Goal: Information Seeking & Learning: Learn about a topic

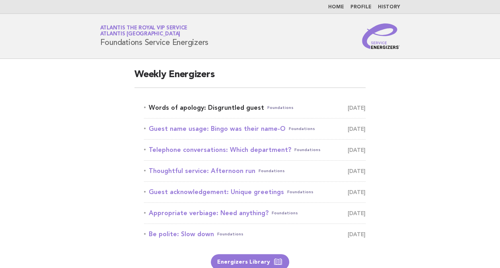
click at [225, 106] on link "Words of apology: Disgruntled guest Foundations October 11" at bounding box center [254, 107] width 221 height 11
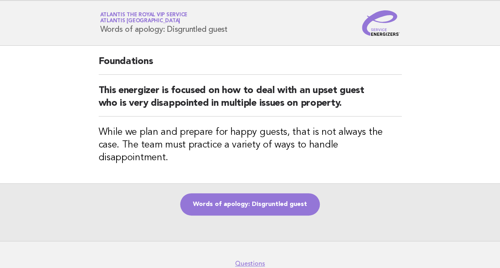
scroll to position [14, 0]
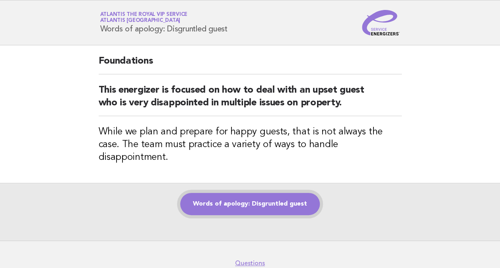
click at [230, 193] on link "Words of apology: Disgruntled guest" at bounding box center [250, 204] width 140 height 22
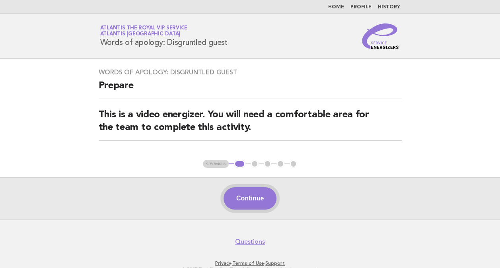
click at [265, 198] on button "Continue" at bounding box center [249, 198] width 53 height 22
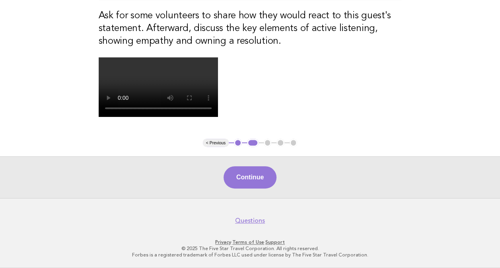
scroll to position [177, 0]
click at [217, 117] on video at bounding box center [158, 87] width 119 height 60
click at [258, 188] on button "Continue" at bounding box center [249, 177] width 53 height 22
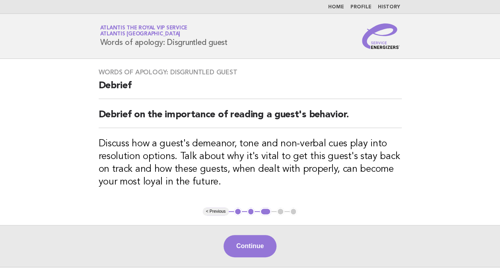
scroll to position [67, 0]
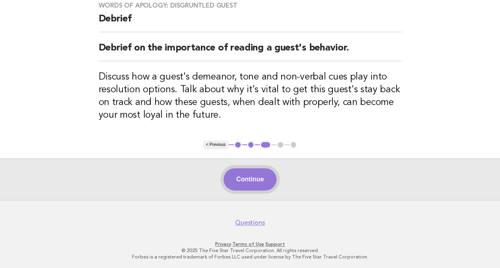
click at [254, 175] on button "Continue" at bounding box center [249, 179] width 53 height 22
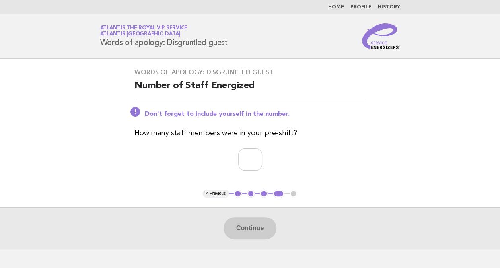
scroll to position [5, 0]
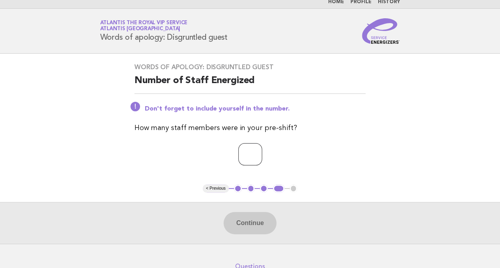
click at [251, 155] on input "number" at bounding box center [250, 154] width 24 height 22
type input "*"
click at [242, 221] on button "Continue" at bounding box center [249, 223] width 53 height 22
